Goal: Information Seeking & Learning: Learn about a topic

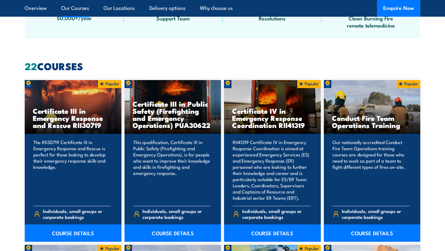
scroll to position [452, 0]
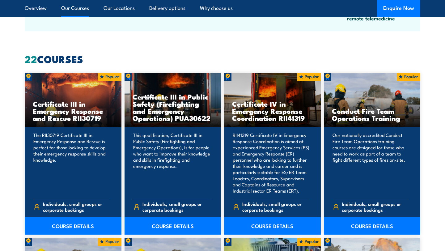
click at [165, 119] on h3 "Certificate III in Public Safety (Firefighting and Emergency Operations) PUA306…" at bounding box center [172, 107] width 81 height 28
click at [176, 221] on link "COURSE DETAILS" at bounding box center [172, 225] width 97 height 17
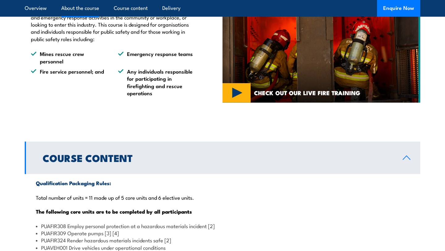
scroll to position [420, 0]
